Goal: Information Seeking & Learning: Learn about a topic

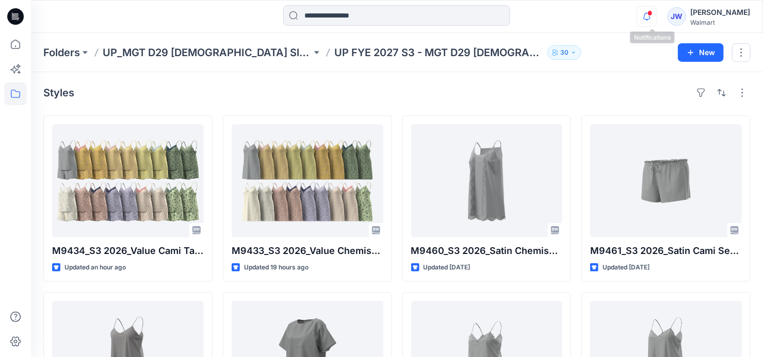
click at [645, 13] on icon "button" at bounding box center [647, 16] width 20 height 21
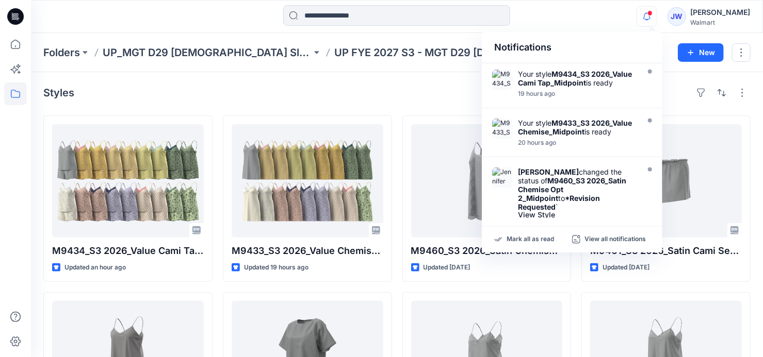
click at [645, 13] on icon "button" at bounding box center [647, 16] width 20 height 21
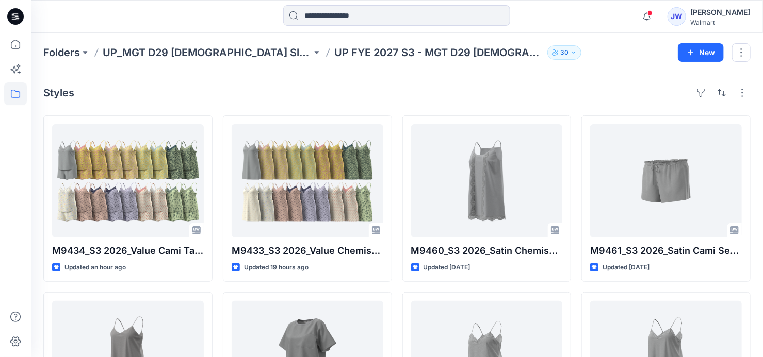
click at [618, 26] on div "Notifications Your style M9434_S3 2026_Value Cami Tap_Midpoint is ready 19 hour…" at bounding box center [396, 16] width 731 height 23
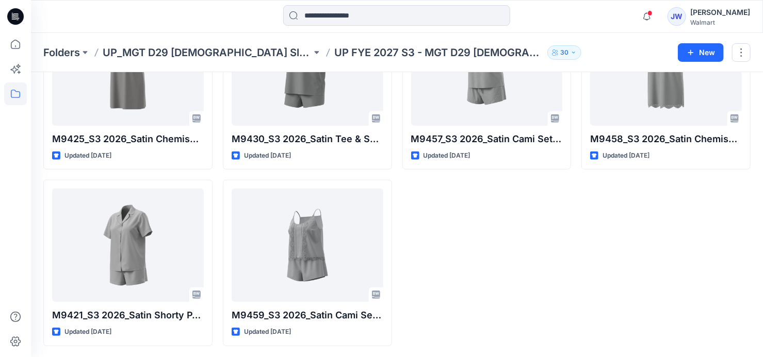
click at [530, 274] on div "M9460_S3 2026_Satin Chemise Opt 2_Midpoint Updated 6 days ago M9457_S3 2026_Sat…" at bounding box center [486, 87] width 169 height 520
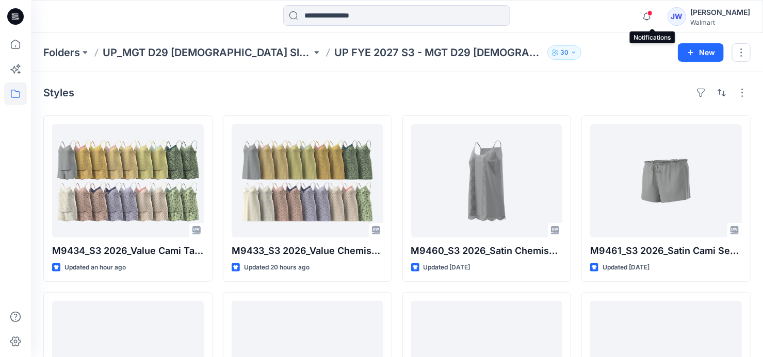
click at [653, 15] on span at bounding box center [649, 13] width 5 height 6
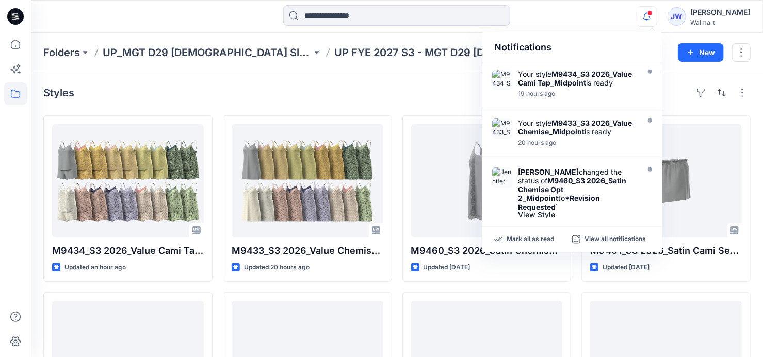
click at [653, 15] on span at bounding box center [649, 13] width 5 height 6
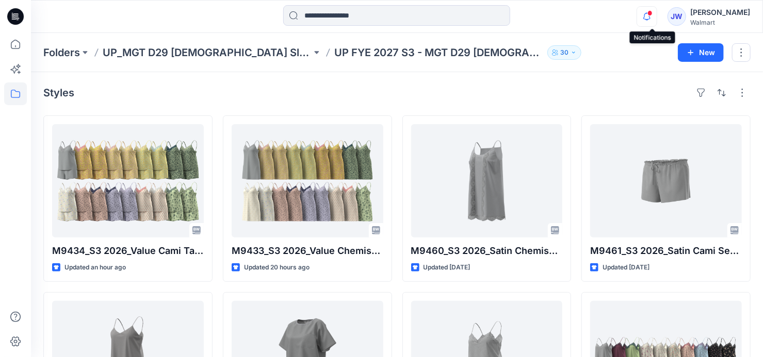
click at [657, 11] on icon "button" at bounding box center [647, 16] width 20 height 21
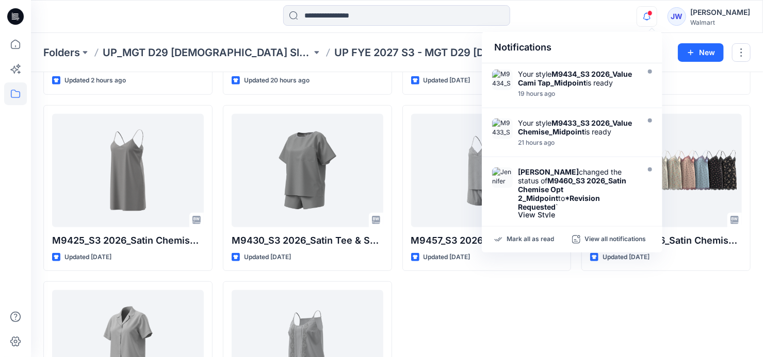
scroll to position [93, 0]
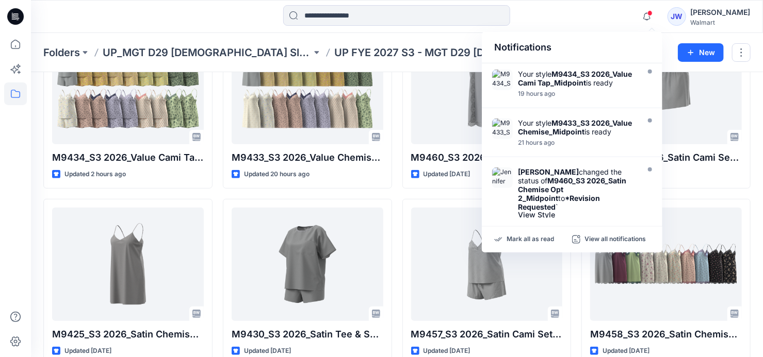
click at [757, 175] on div "Styles M9434_S3 2026_Value Cami Tap_Midpoint Updated 2 hours ago M9425_S3 2026_…" at bounding box center [397, 267] width 732 height 576
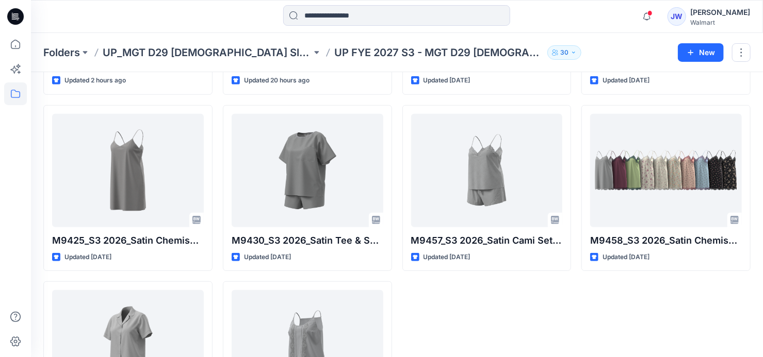
scroll to position [0, 0]
